Goal: Information Seeking & Learning: Learn about a topic

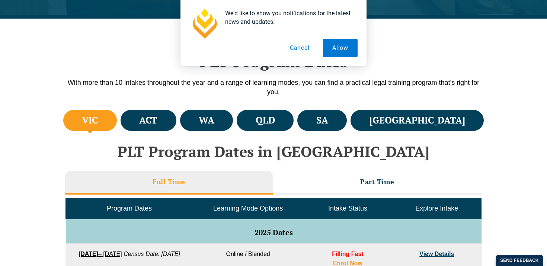
scroll to position [205, 0]
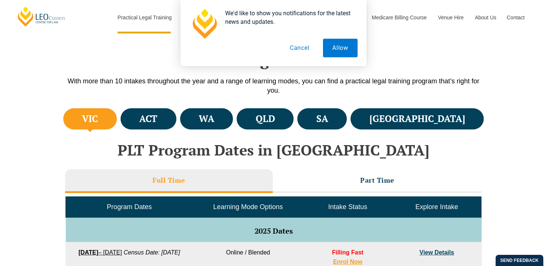
click at [303, 53] on button "Cancel" at bounding box center [300, 48] width 38 height 19
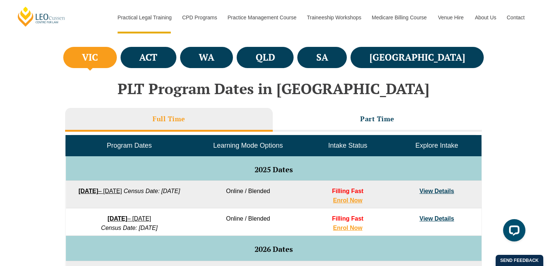
scroll to position [271, 0]
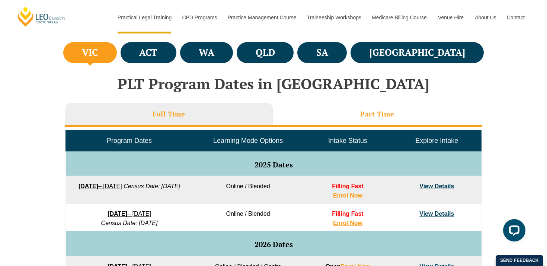
click at [330, 125] on li "Part Time" at bounding box center [377, 115] width 209 height 24
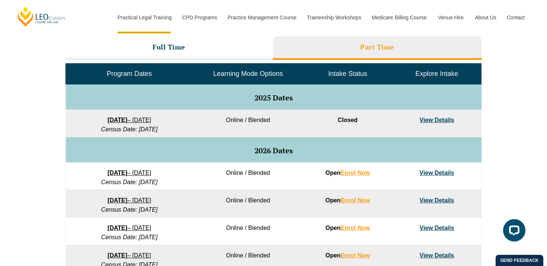
scroll to position [334, 0]
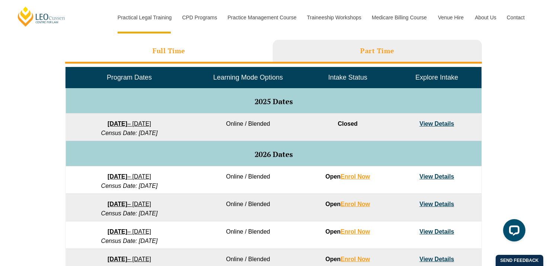
click at [221, 49] on li "Full Time" at bounding box center [169, 52] width 208 height 24
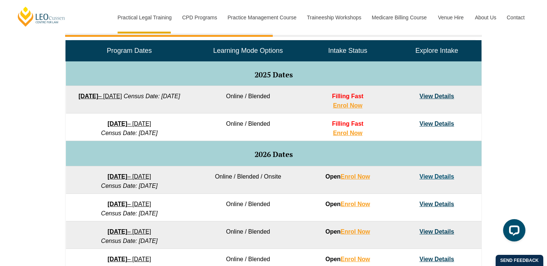
scroll to position [363, 0]
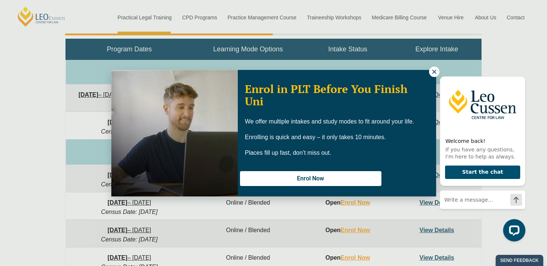
click at [433, 70] on icon at bounding box center [434, 72] width 7 height 7
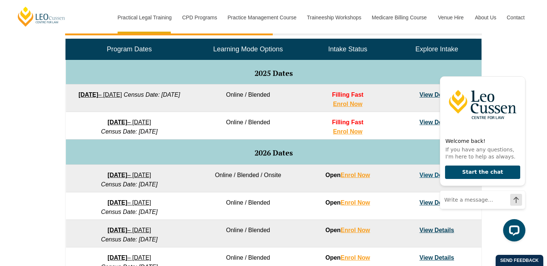
click at [517, 60] on div "VIC ACT WA QLD SA" at bounding box center [273, 169] width 547 height 441
click at [521, 69] on icon "Hide greeting" at bounding box center [521, 70] width 9 height 9
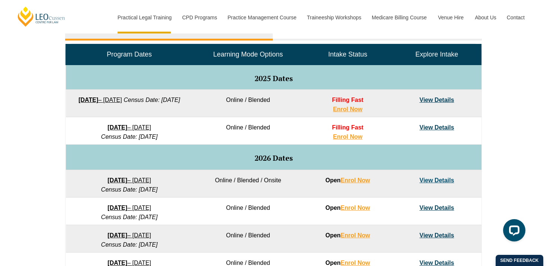
scroll to position [340, 0]
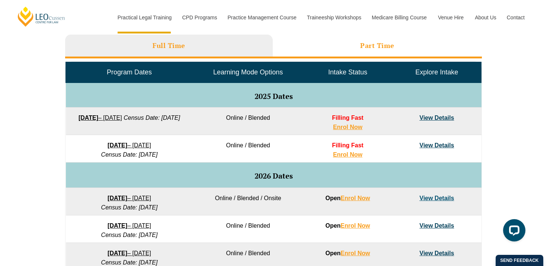
click at [375, 46] on h3 "Part Time" at bounding box center [377, 45] width 34 height 9
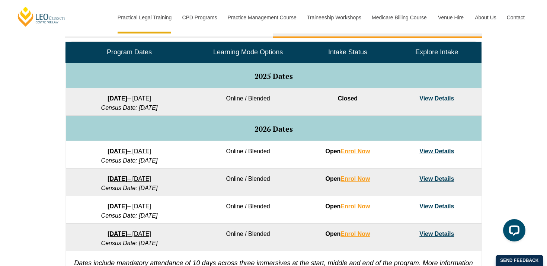
scroll to position [362, 0]
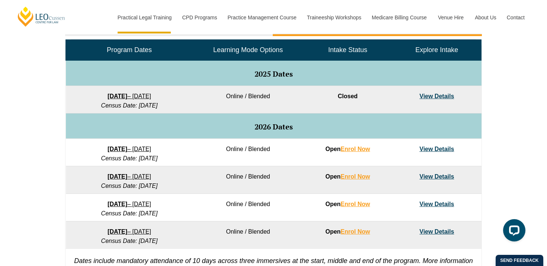
click at [151, 149] on link "27 January 2026 – 21 August 2026" at bounding box center [130, 149] width 44 height 6
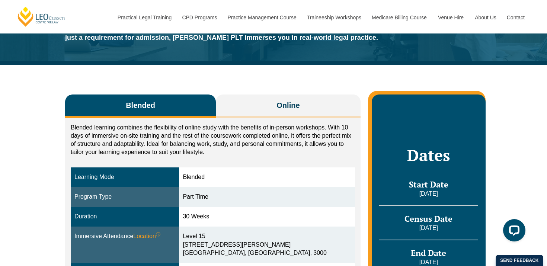
click at [160, 149] on p "Blended learning combines the flexibility of online study with the benefits of …" at bounding box center [213, 140] width 284 height 33
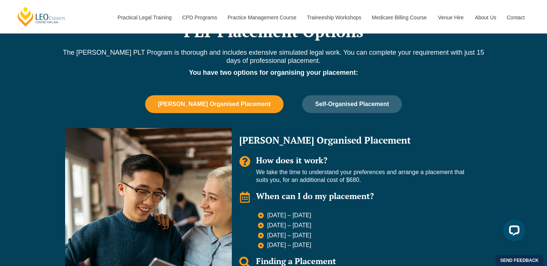
scroll to position [456, 0]
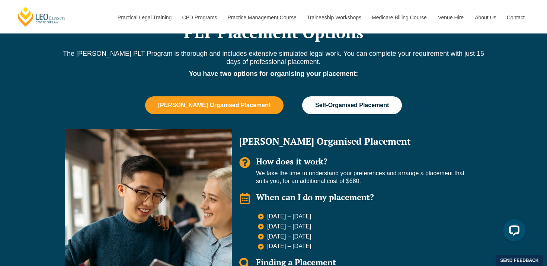
click at [319, 103] on span "Self-Organised Placement" at bounding box center [352, 105] width 74 height 7
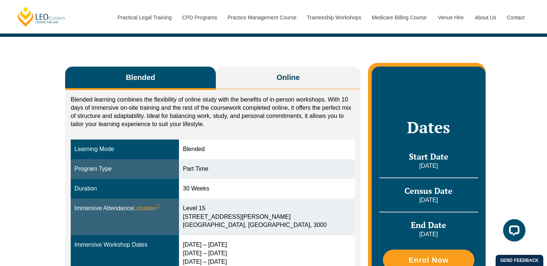
scroll to position [102, 0]
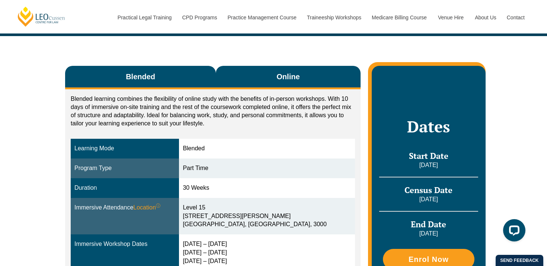
click at [293, 74] on span "Online" at bounding box center [288, 76] width 23 height 10
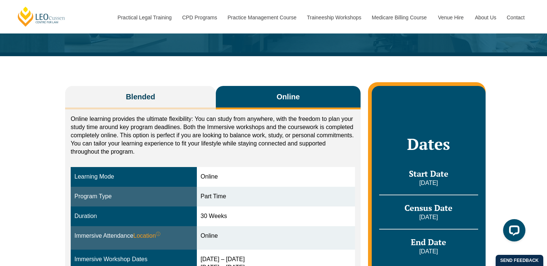
scroll to position [79, 0]
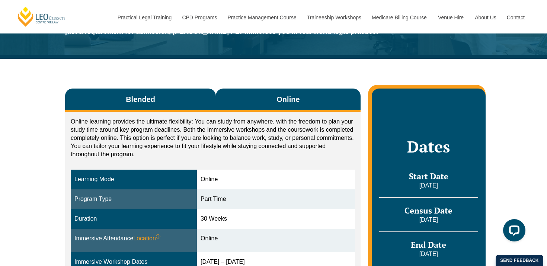
click at [115, 89] on button "Blended" at bounding box center [140, 100] width 151 height 23
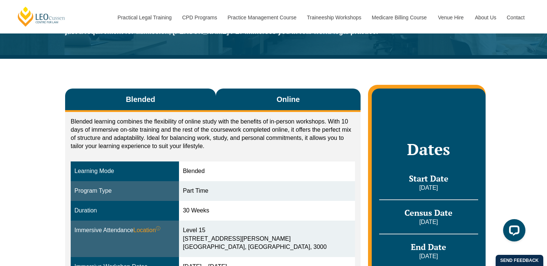
click at [239, 89] on button "Online" at bounding box center [288, 100] width 145 height 23
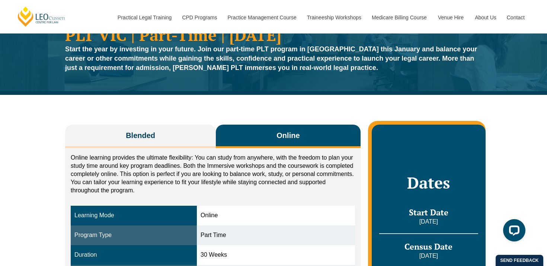
scroll to position [38, 0]
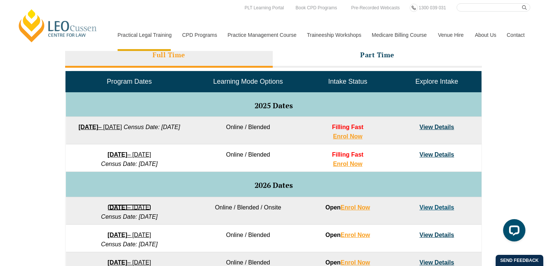
scroll to position [328, 0]
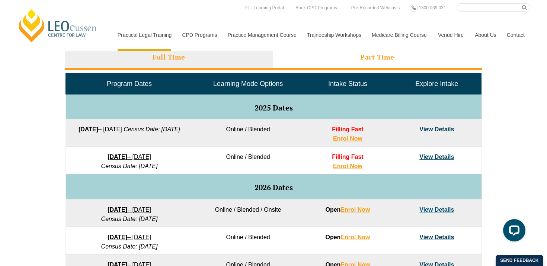
click at [357, 65] on li "Part Time" at bounding box center [377, 58] width 209 height 24
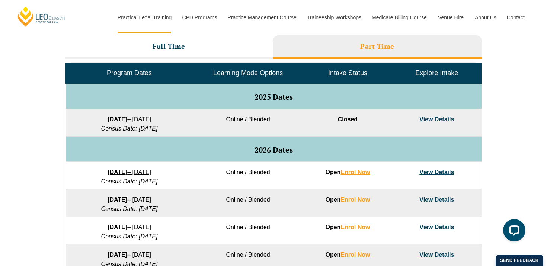
scroll to position [349, 0]
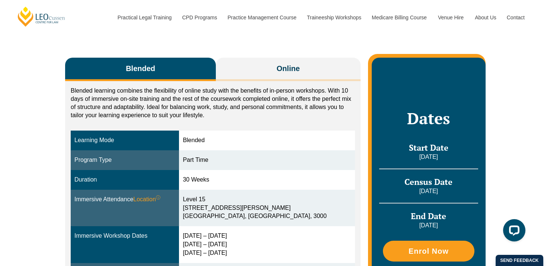
scroll to position [110, 0]
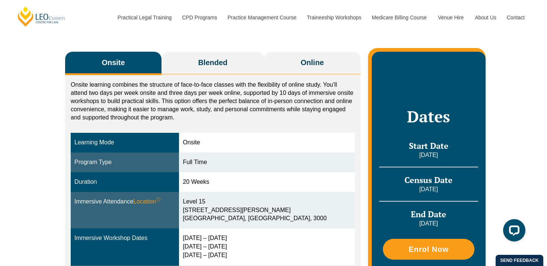
scroll to position [117, 0]
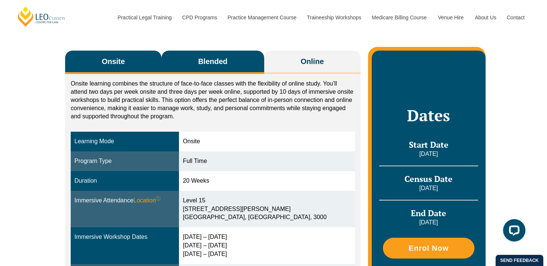
click at [209, 69] on button "Blended" at bounding box center [213, 62] width 103 height 23
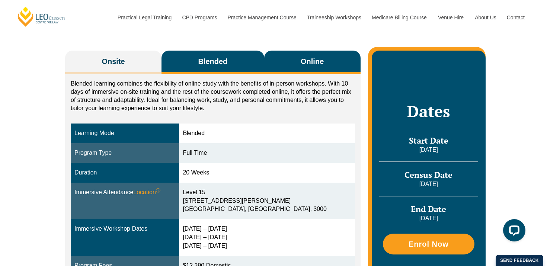
click at [284, 63] on button "Online" at bounding box center [312, 62] width 96 height 23
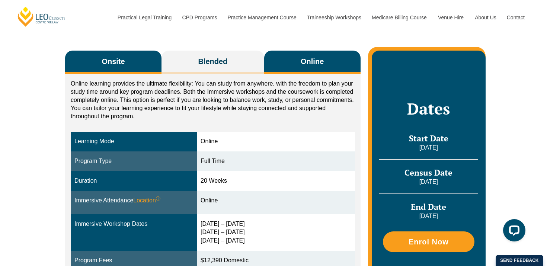
click at [124, 70] on button "Onsite" at bounding box center [113, 62] width 96 height 23
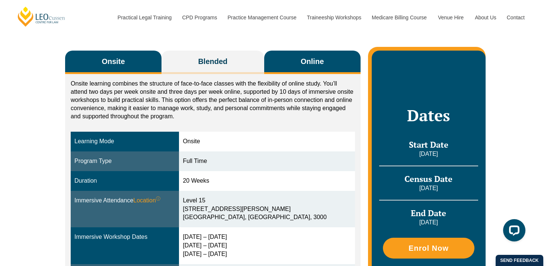
click at [338, 69] on button "Online" at bounding box center [312, 62] width 96 height 23
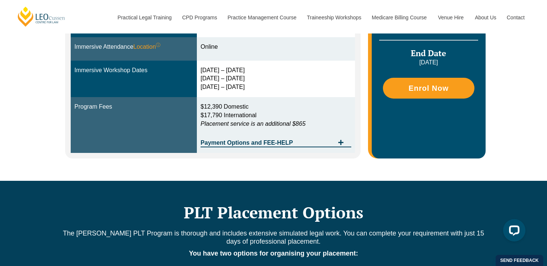
scroll to position [271, 0]
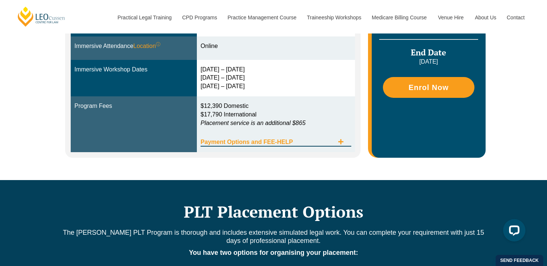
click at [298, 141] on span "Payment Options and FEE-HELP" at bounding box center [268, 142] width 134 height 6
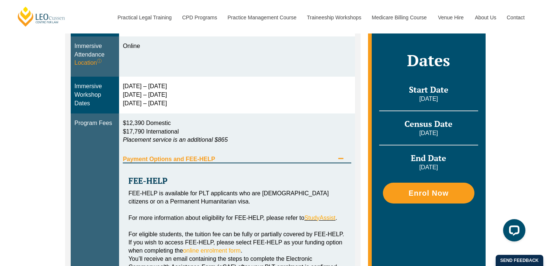
click at [282, 162] on div "Payment Options and FEE-HELP" at bounding box center [237, 155] width 229 height 15
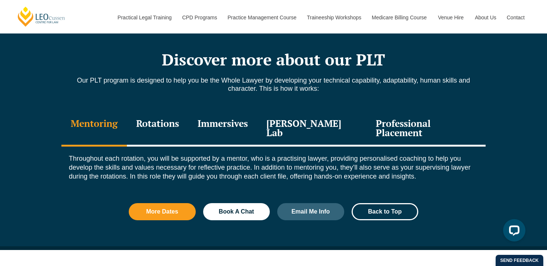
scroll to position [794, 0]
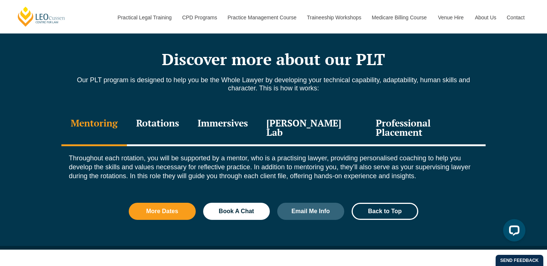
click at [165, 129] on div "Rotations" at bounding box center [157, 128] width 61 height 35
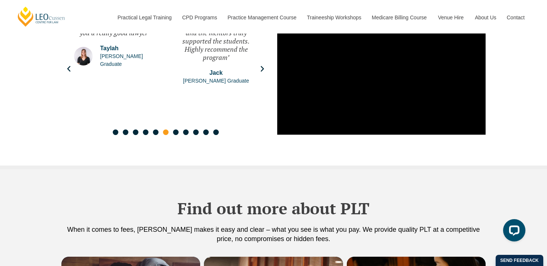
scroll to position [1263, 0]
